Goal: Task Accomplishment & Management: Manage account settings

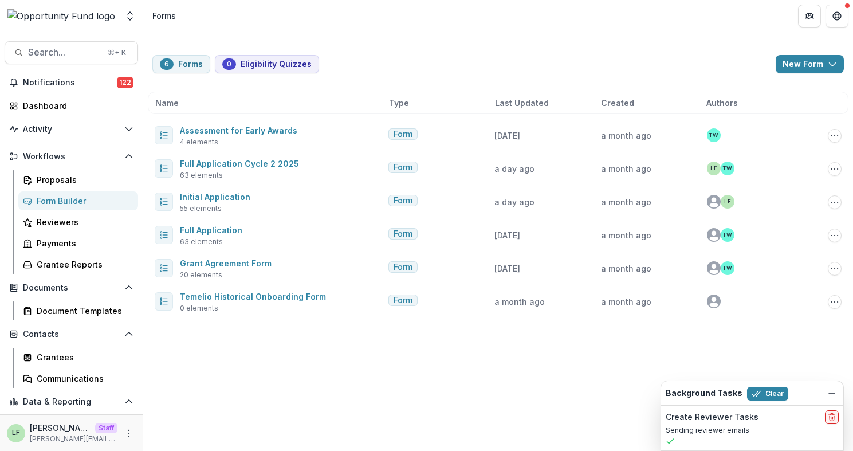
scroll to position [41, 0]
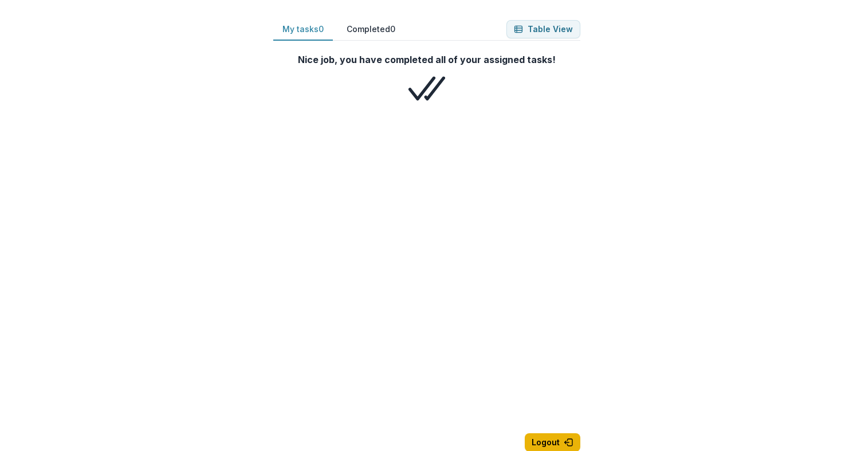
click at [555, 446] on button "Logout" at bounding box center [553, 442] width 56 height 18
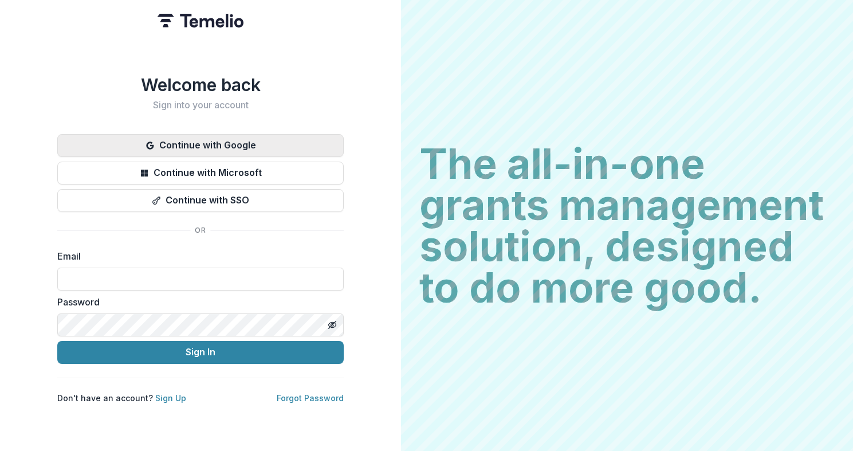
click at [210, 140] on button "Continue with Google" at bounding box center [200, 145] width 287 height 23
click at [208, 139] on button "Continue with Google" at bounding box center [200, 145] width 287 height 23
